Goal: Navigation & Orientation: Find specific page/section

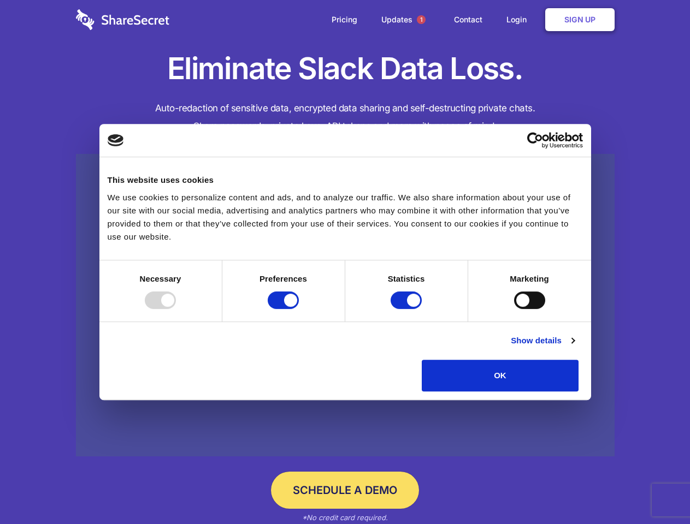
click at [176, 309] on div at bounding box center [160, 300] width 31 height 17
click at [299, 309] on input "Preferences" at bounding box center [283, 300] width 31 height 17
checkbox input "false"
click at [408, 309] on input "Statistics" at bounding box center [406, 300] width 31 height 17
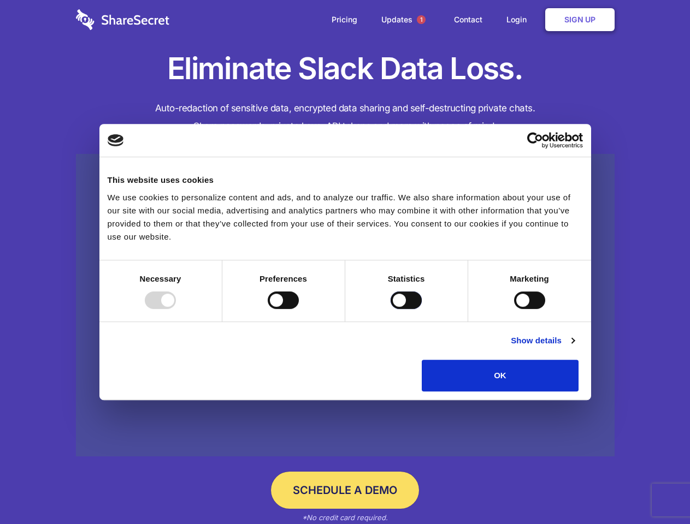
checkbox input "false"
click at [514, 309] on input "Marketing" at bounding box center [529, 300] width 31 height 17
checkbox input "true"
click at [574, 347] on link "Show details" at bounding box center [542, 340] width 63 height 13
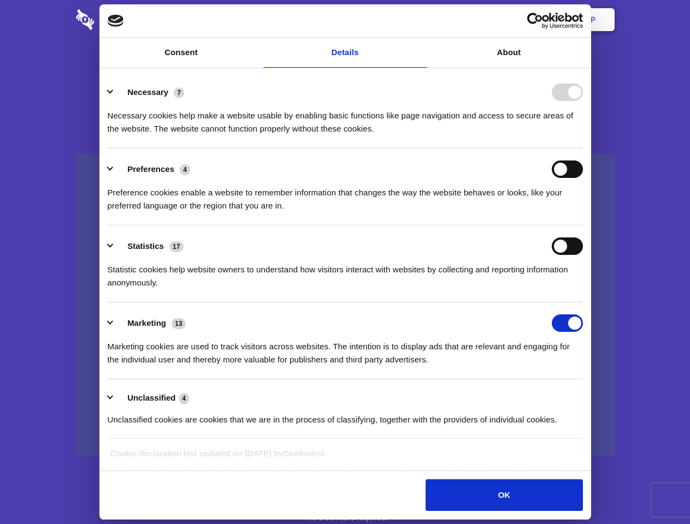
click at [583, 149] on li "Necessary 7 Necessary cookies help make a website usable by enabling basic func…" at bounding box center [345, 110] width 475 height 77
click at [421, 20] on span "1" at bounding box center [421, 19] width 9 height 9
